Goal: Task Accomplishment & Management: Manage account settings

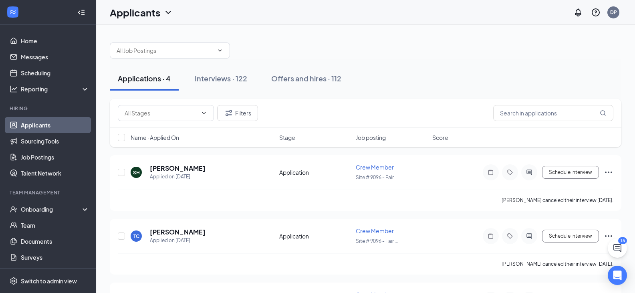
click at [30, 125] on link "Applicants" at bounding box center [55, 125] width 68 height 16
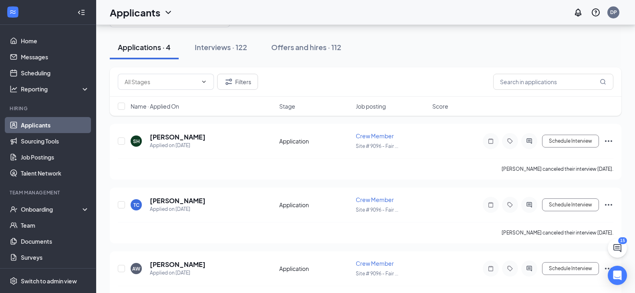
scroll to position [12, 0]
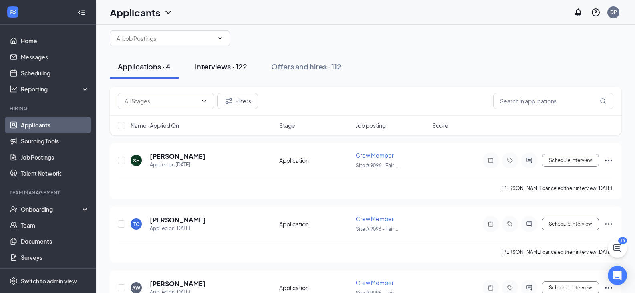
click at [215, 67] on div "Interviews · 122" at bounding box center [221, 66] width 52 height 10
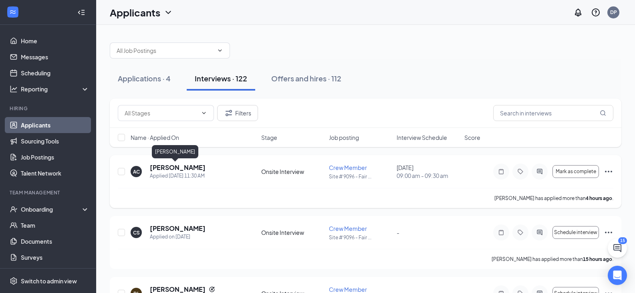
click at [165, 168] on h5 "[PERSON_NAME]" at bounding box center [178, 167] width 56 height 9
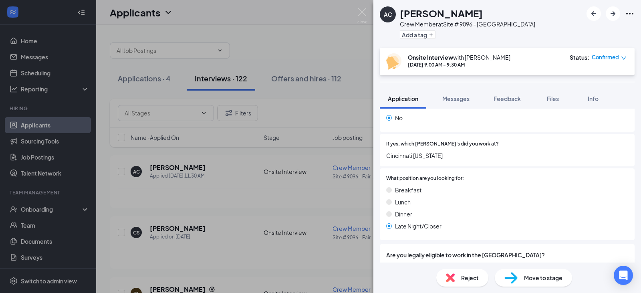
scroll to position [193, 0]
click at [587, 31] on link "View full application" at bounding box center [586, 32] width 87 height 8
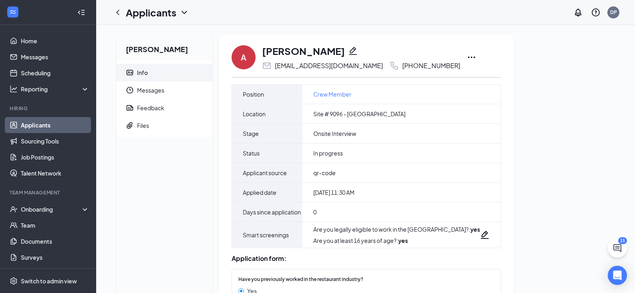
click at [467, 56] on icon "Ellipses" at bounding box center [472, 57] width 10 height 10
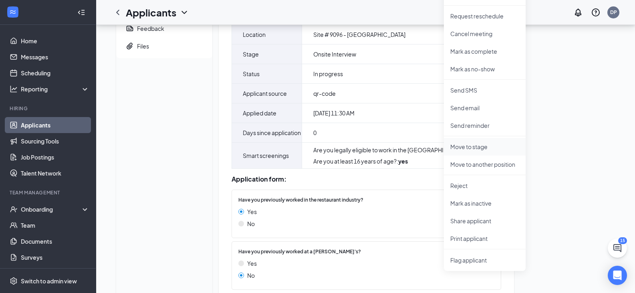
scroll to position [80, 0]
click at [460, 238] on p "Print applicant" at bounding box center [484, 237] width 69 height 8
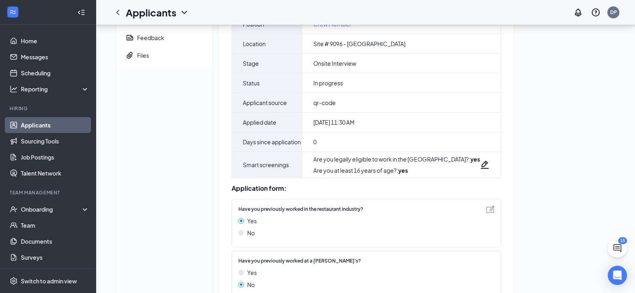
scroll to position [40, 0]
